Goal: Use online tool/utility: Utilize a website feature to perform a specific function

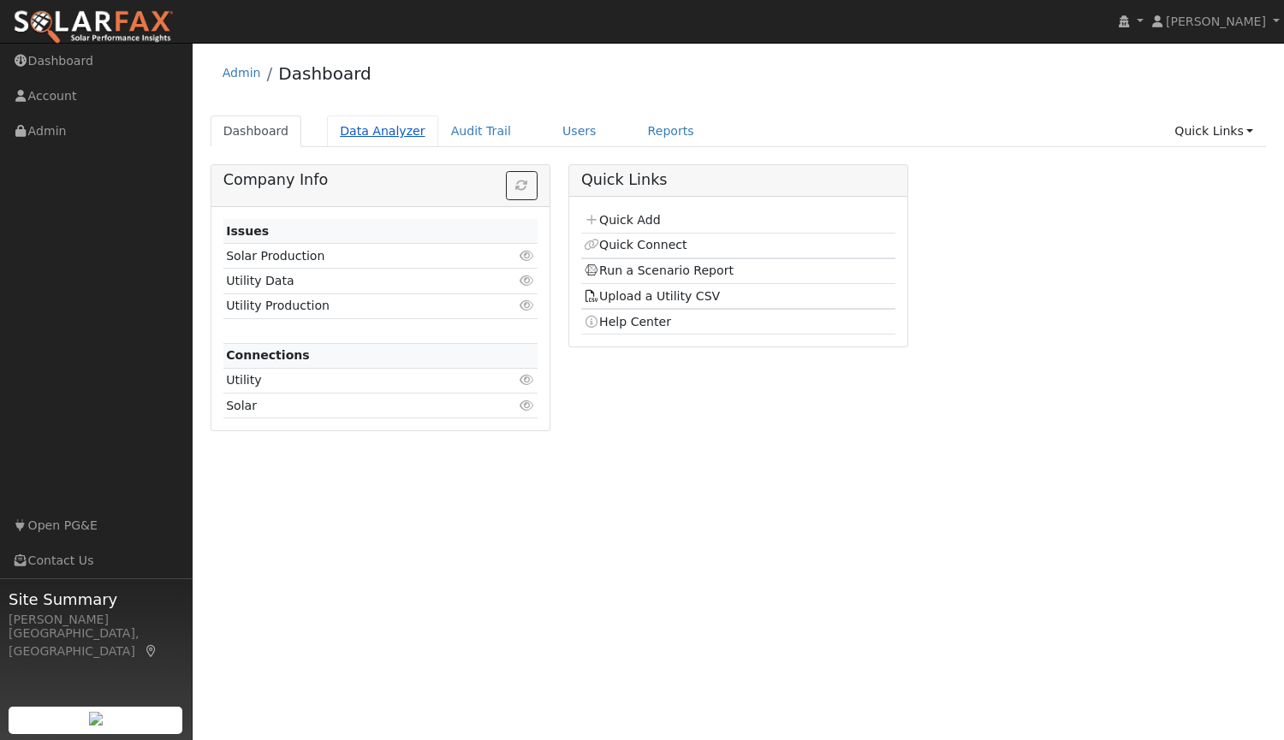
click at [384, 134] on link "Data Analyzer" at bounding box center [382, 132] width 111 height 32
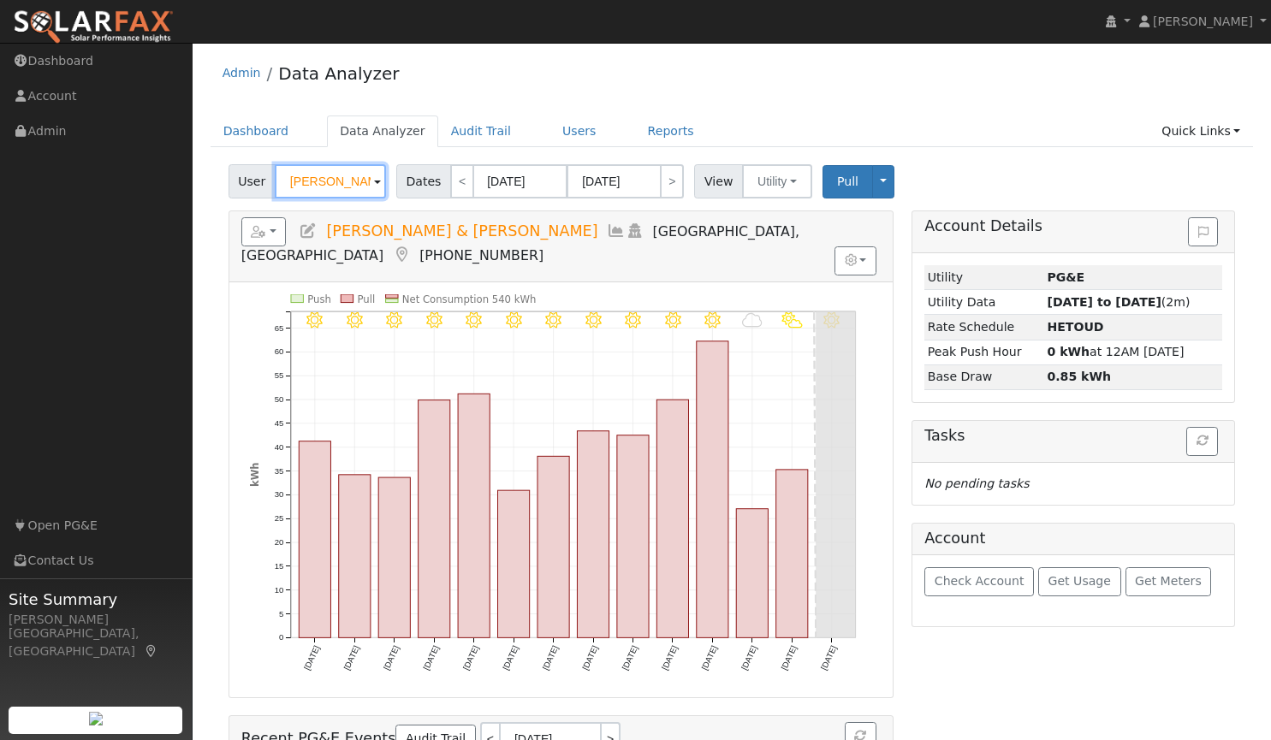
click at [365, 178] on input "[PERSON_NAME] & [PERSON_NAME]" at bounding box center [330, 181] width 111 height 34
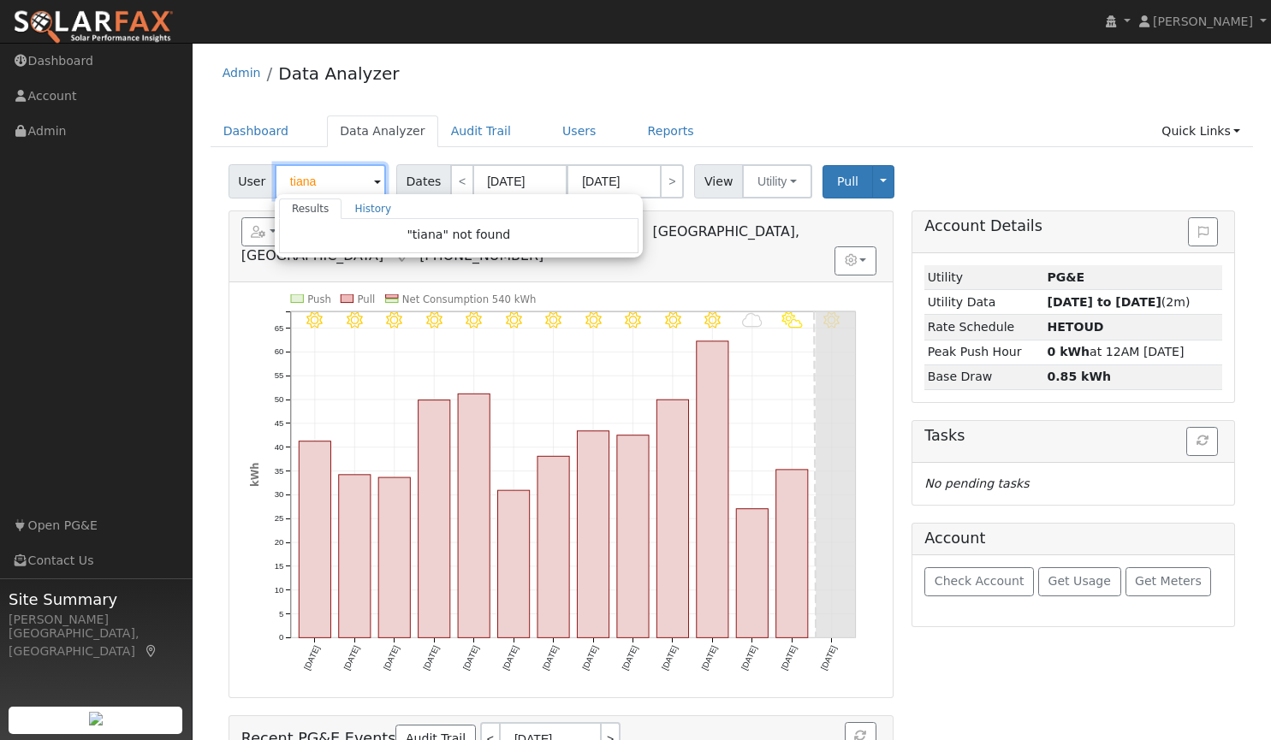
click at [319, 177] on input "tiana" at bounding box center [330, 181] width 111 height 34
type input "t"
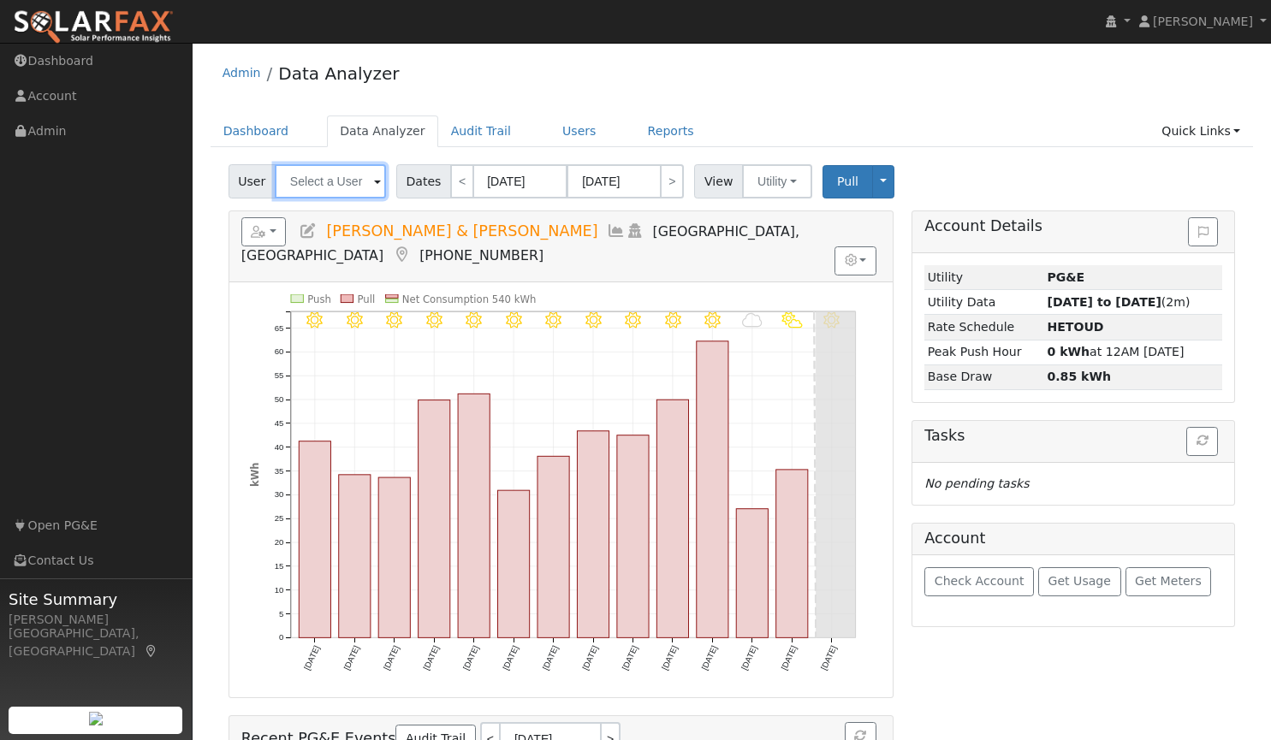
click at [363, 184] on input "text" at bounding box center [330, 181] width 111 height 34
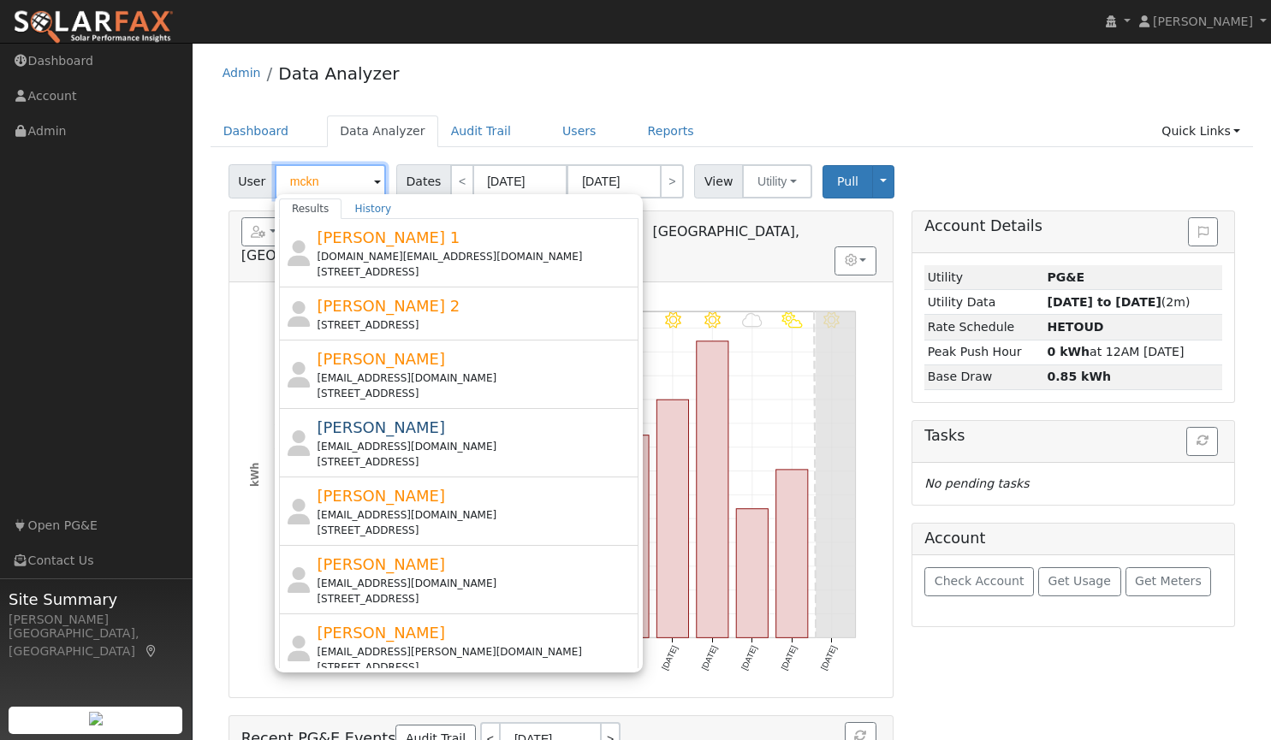
type input "mckn"
